Goal: Find specific page/section: Find specific page/section

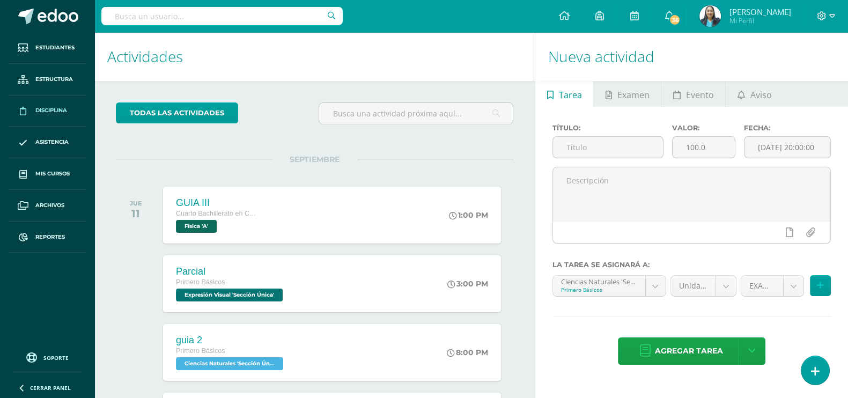
click at [42, 107] on span "Disciplina" at bounding box center [51, 110] width 32 height 9
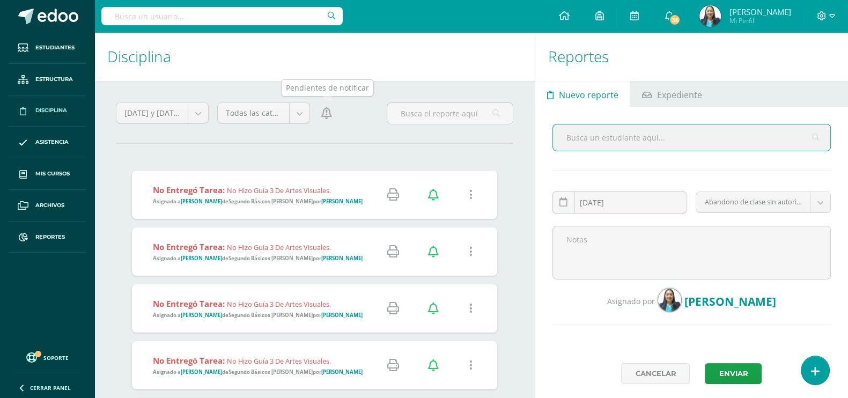
click at [332, 121] on link at bounding box center [326, 112] width 15 height 21
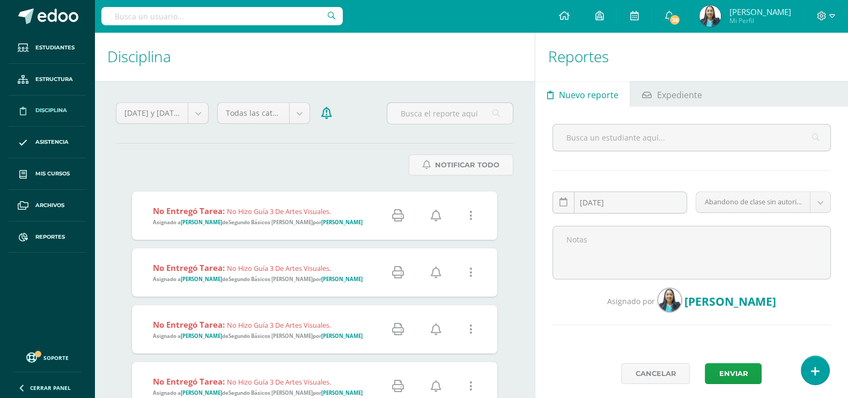
click at [437, 216] on icon at bounding box center [436, 216] width 11 height 12
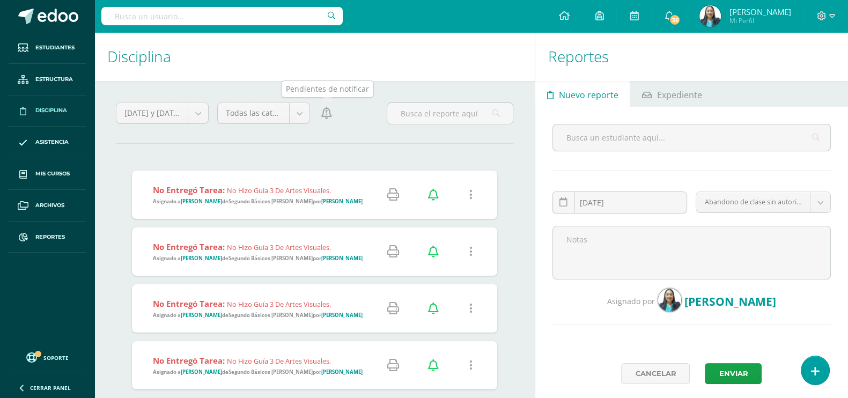
click at [324, 117] on icon at bounding box center [326, 113] width 11 height 12
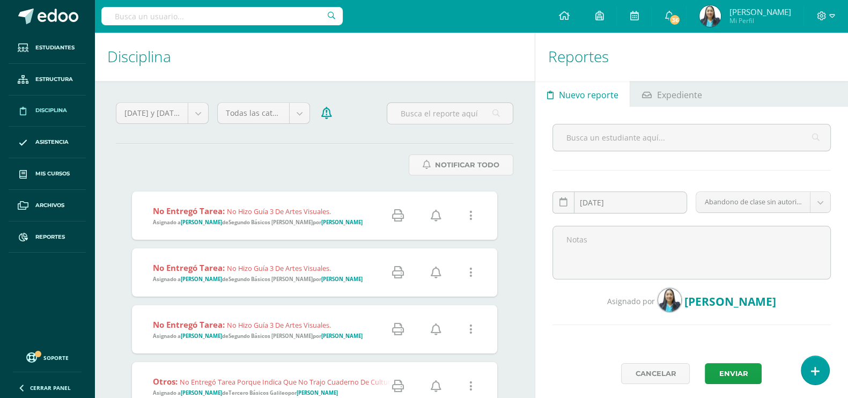
click at [426, 212] on link at bounding box center [435, 215] width 27 height 27
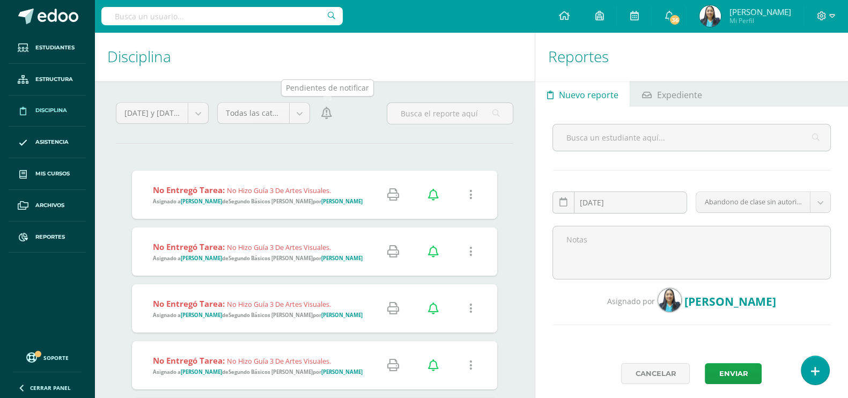
click at [324, 111] on icon at bounding box center [326, 113] width 11 height 12
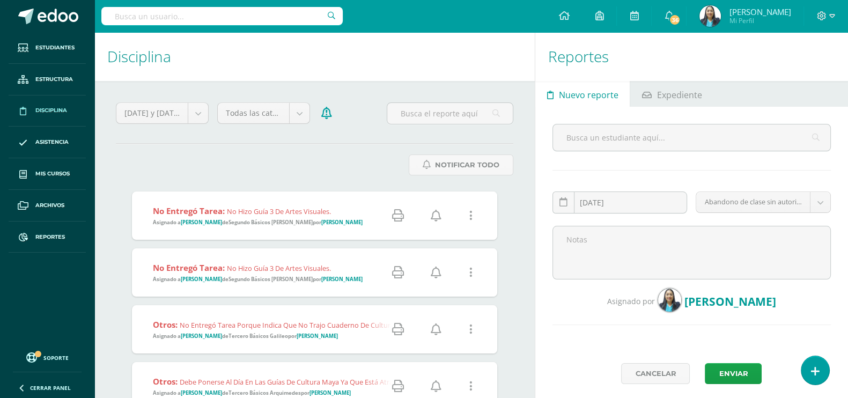
click at [438, 221] on link at bounding box center [435, 215] width 27 height 27
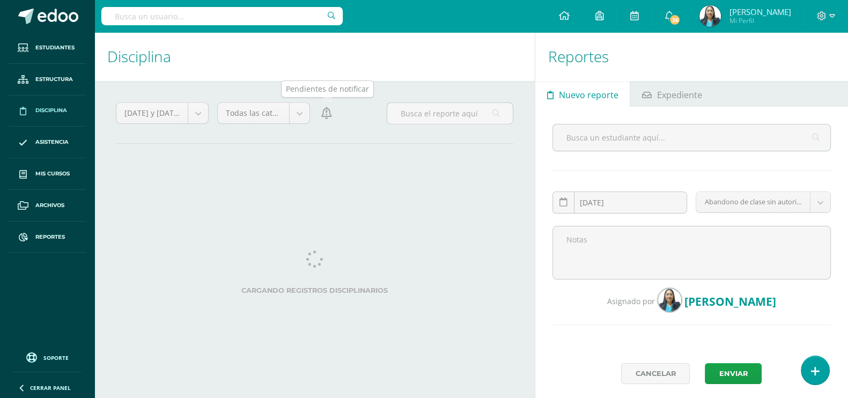
click at [329, 118] on icon at bounding box center [326, 113] width 11 height 12
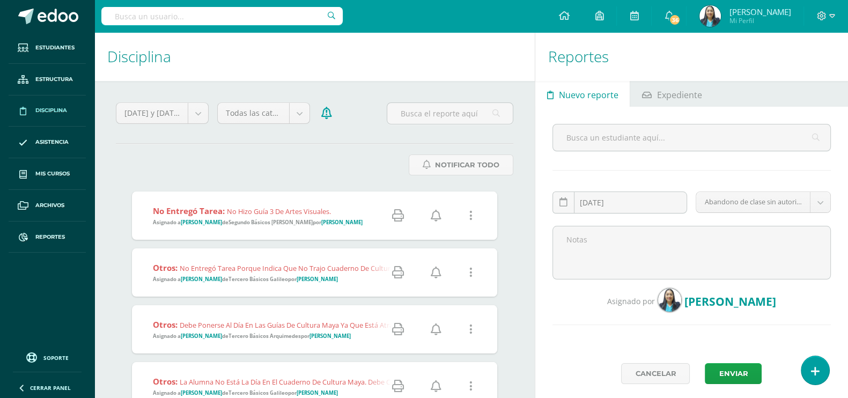
click at [438, 222] on link at bounding box center [435, 215] width 27 height 27
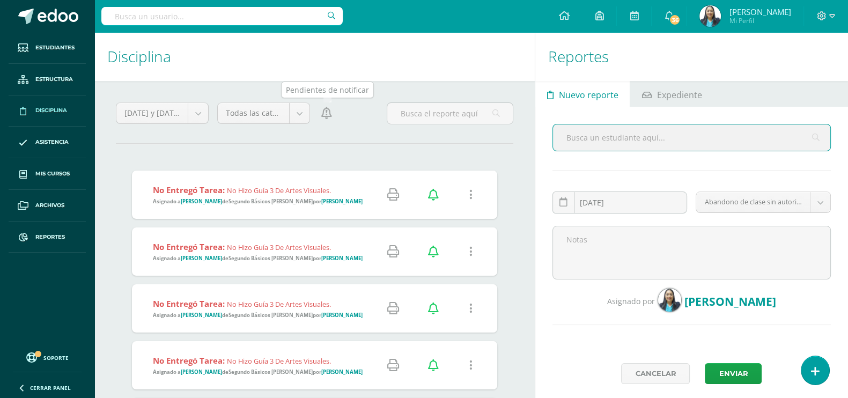
click at [325, 112] on icon at bounding box center [326, 113] width 11 height 12
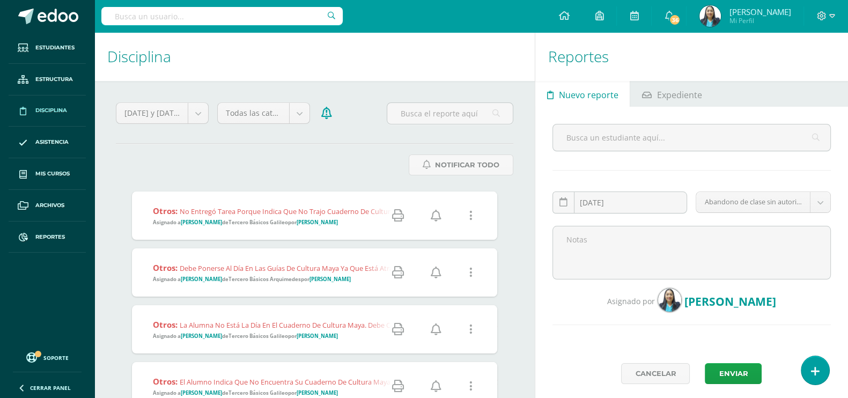
click at [437, 215] on icon at bounding box center [436, 216] width 11 height 12
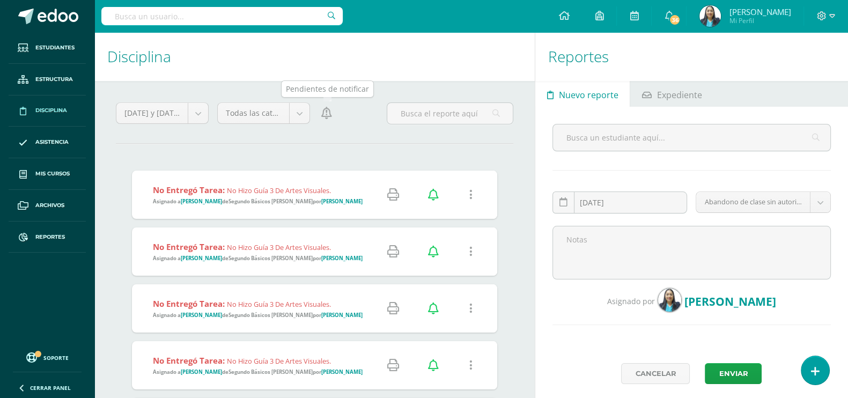
click at [332, 117] on link at bounding box center [326, 112] width 15 height 21
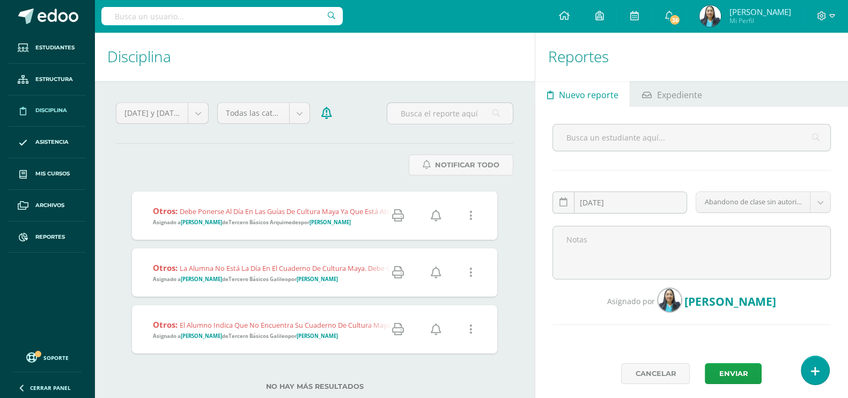
click at [435, 213] on icon at bounding box center [436, 216] width 11 height 12
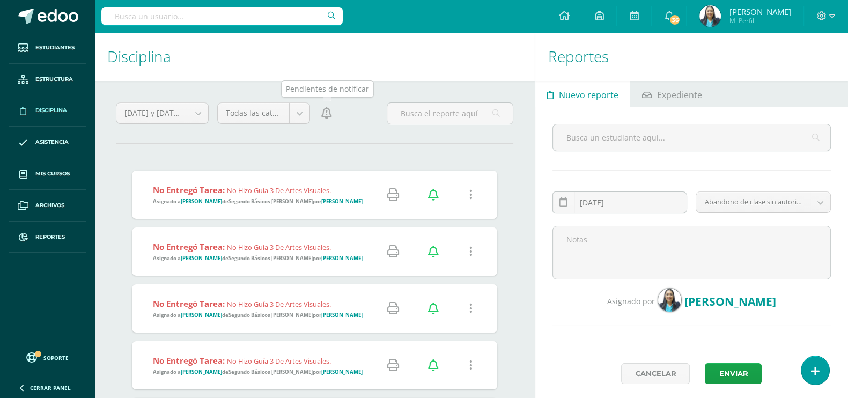
click at [326, 109] on icon at bounding box center [326, 113] width 11 height 12
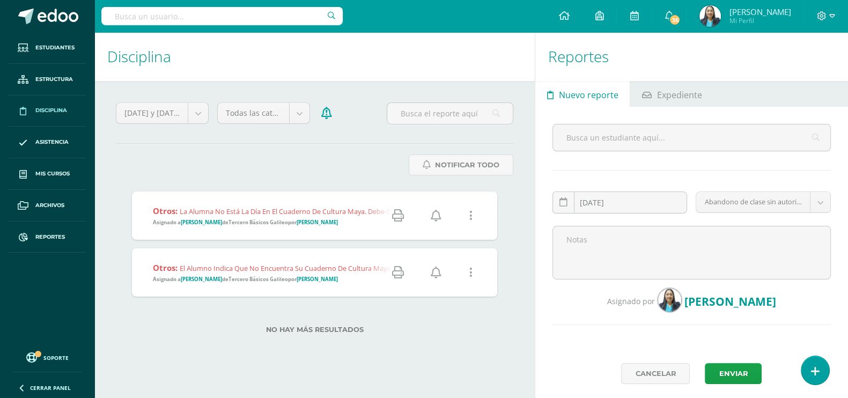
click at [437, 213] on icon at bounding box center [436, 216] width 11 height 12
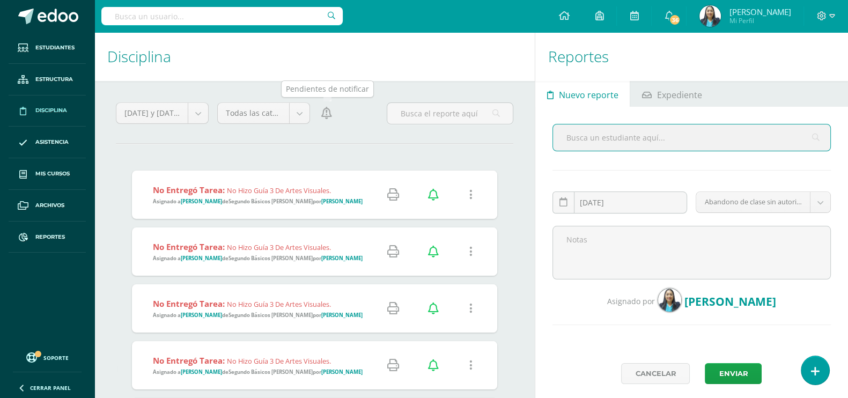
click at [324, 108] on icon at bounding box center [326, 113] width 11 height 12
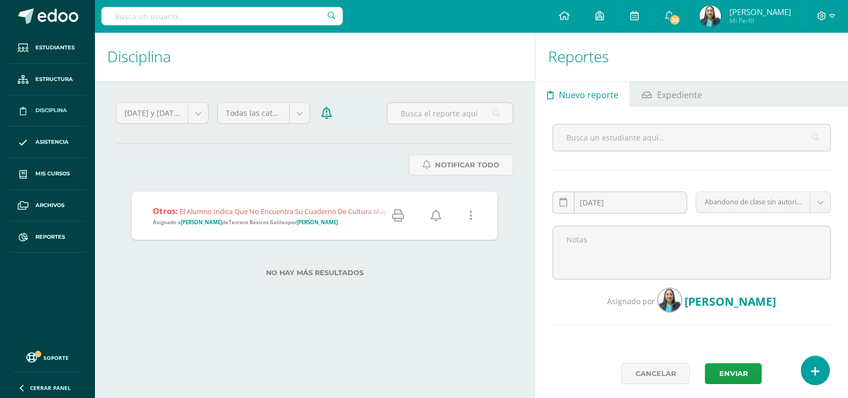
click at [436, 221] on icon at bounding box center [436, 216] width 11 height 12
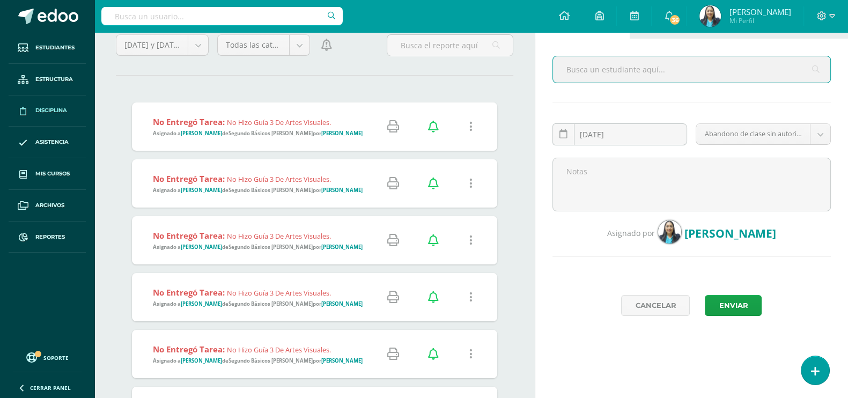
scroll to position [67, 0]
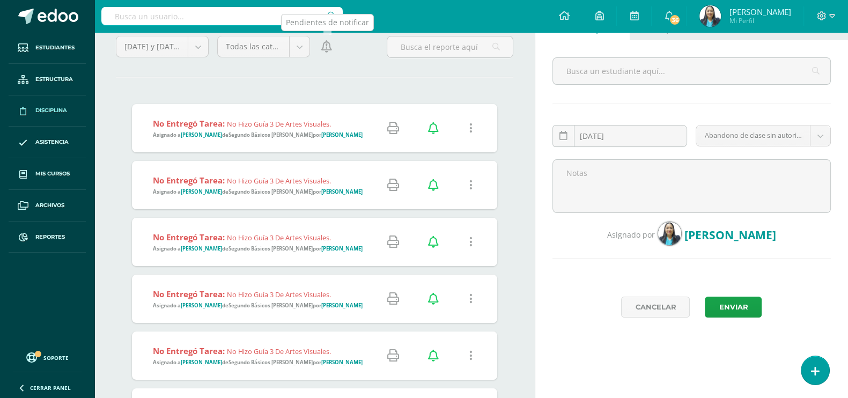
click at [320, 43] on link at bounding box center [326, 46] width 15 height 21
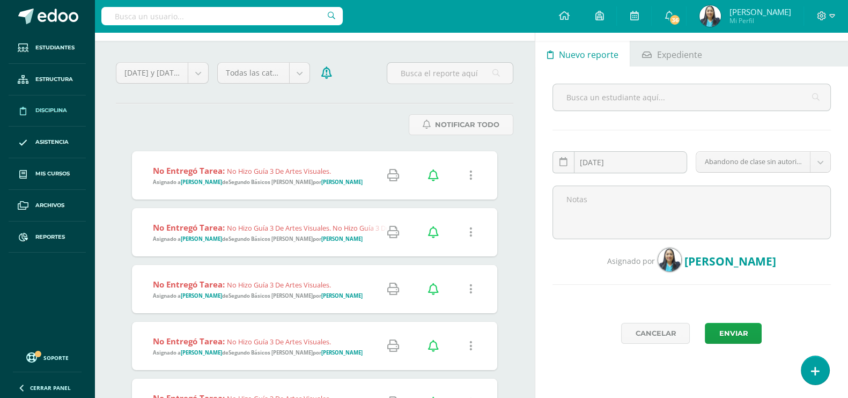
scroll to position [0, 0]
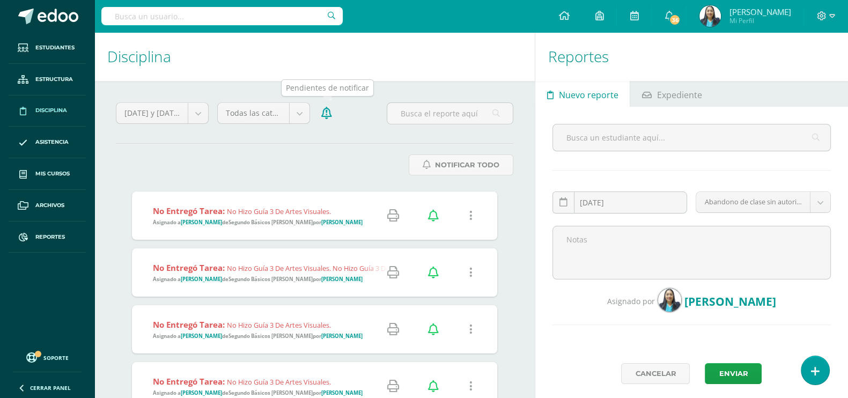
click at [330, 116] on icon at bounding box center [326, 113] width 11 height 12
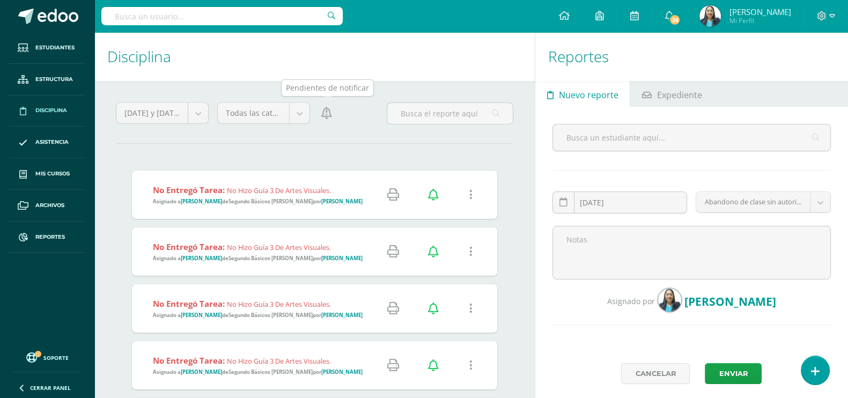
click at [332, 116] on link at bounding box center [326, 112] width 15 height 21
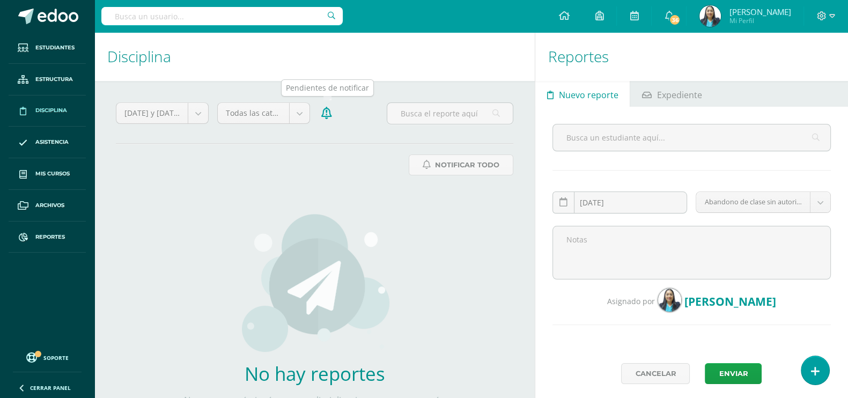
click at [332, 116] on link at bounding box center [326, 112] width 15 height 21
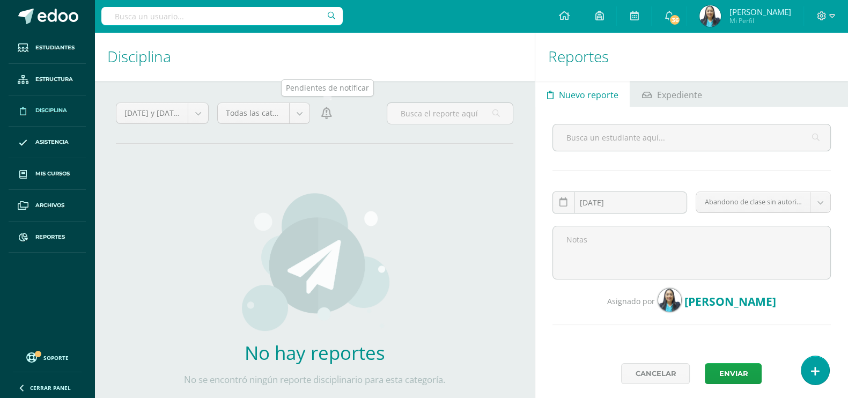
click at [332, 116] on link at bounding box center [326, 112] width 15 height 21
